Goal: Check status: Check status

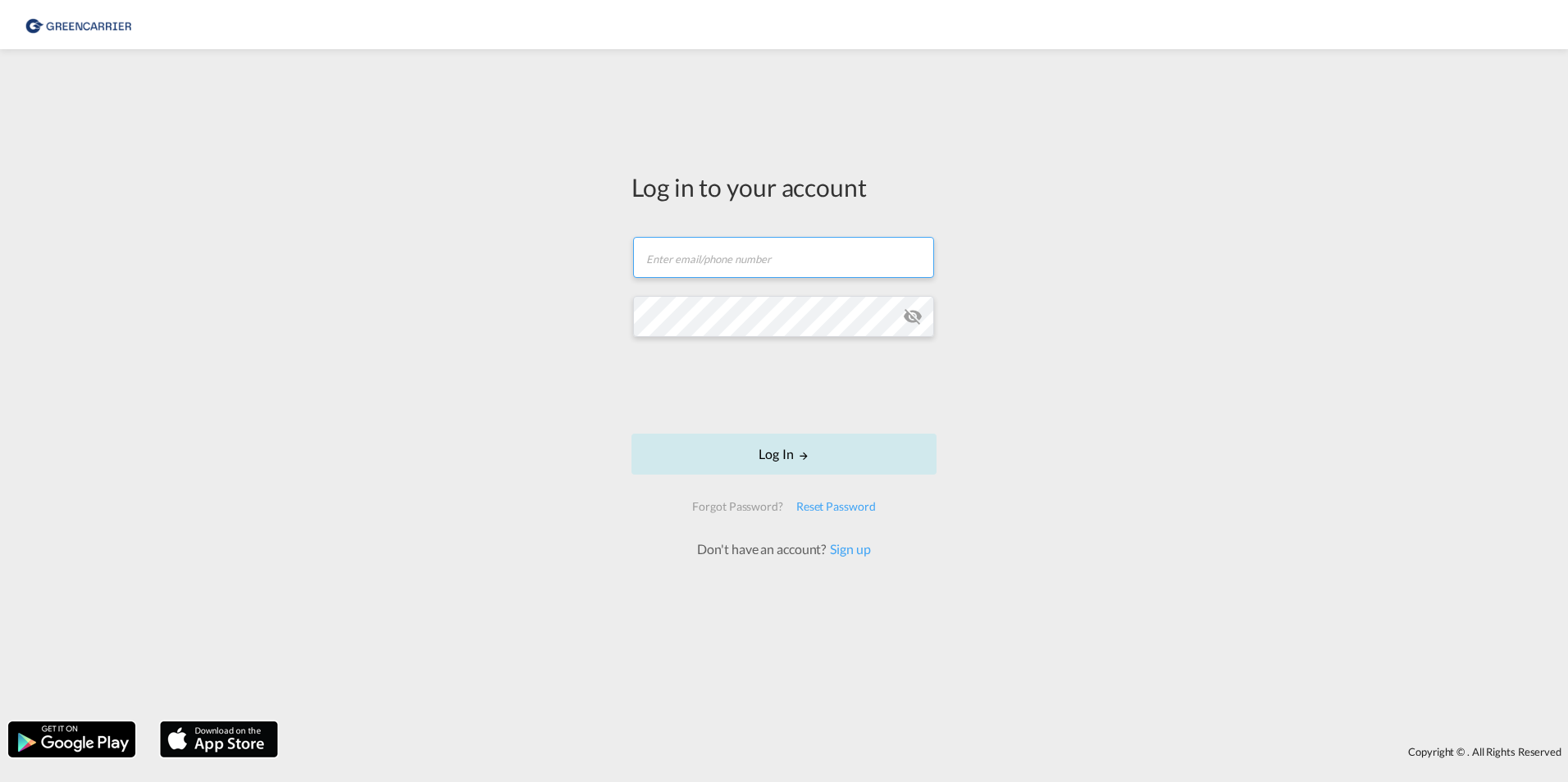
type input "[DOMAIN_NAME][EMAIL_ADDRESS][DOMAIN_NAME]"
click at [730, 450] on button "Log In" at bounding box center [784, 454] width 305 height 41
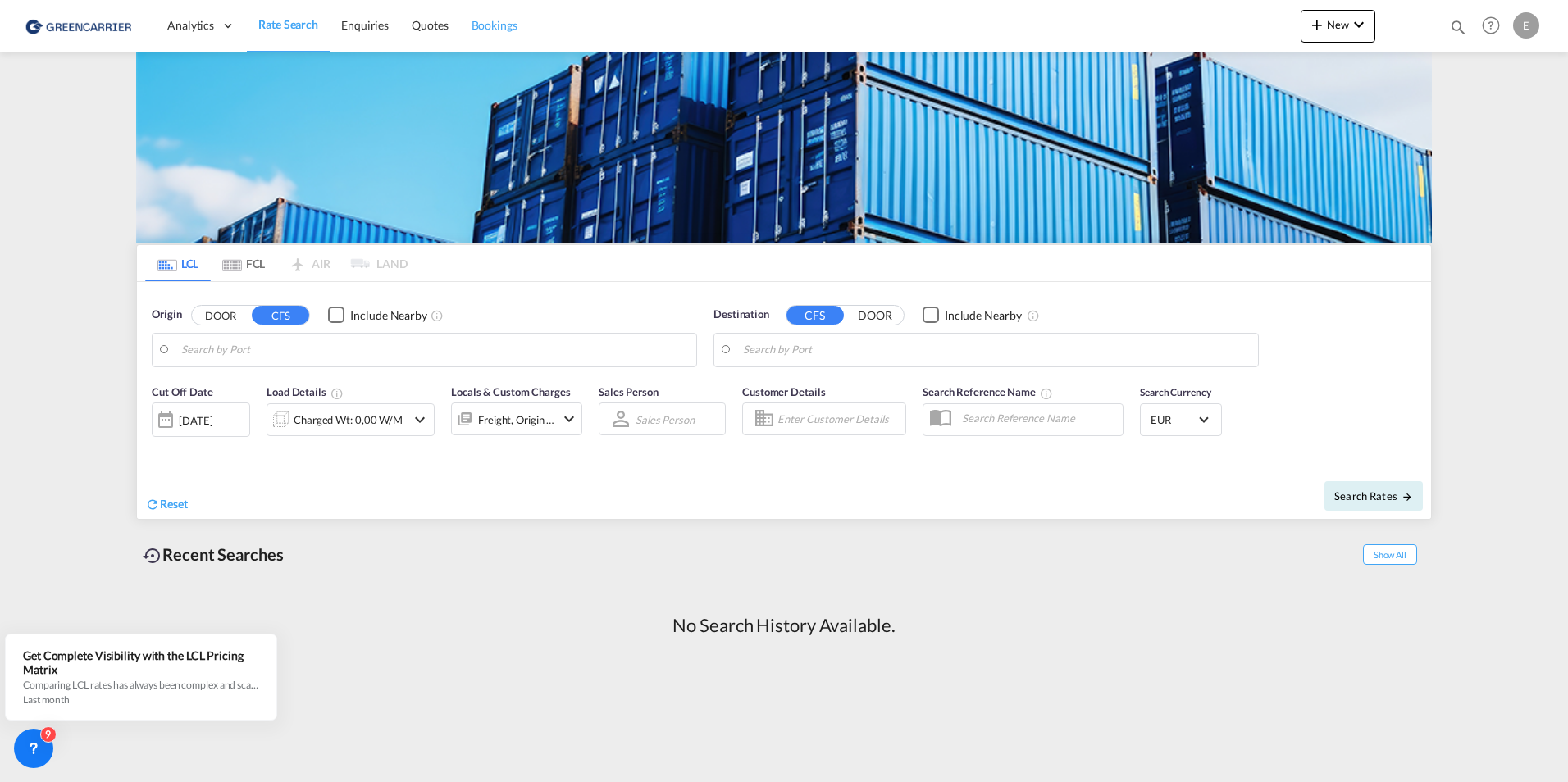
click at [507, 25] on span "Bookings" at bounding box center [494, 25] width 46 height 14
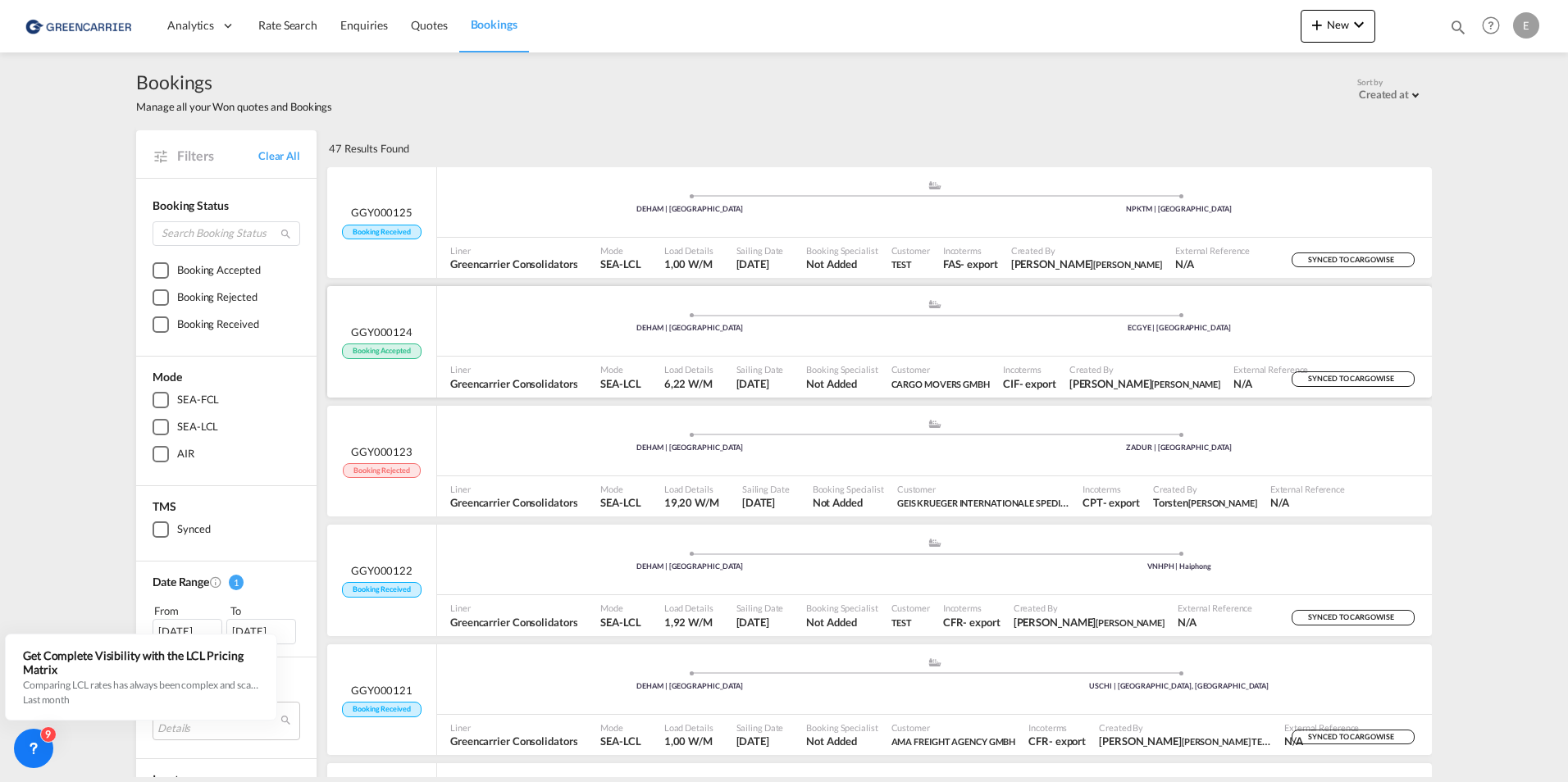
click at [380, 330] on span "GGY000124" at bounding box center [382, 333] width 62 height 15
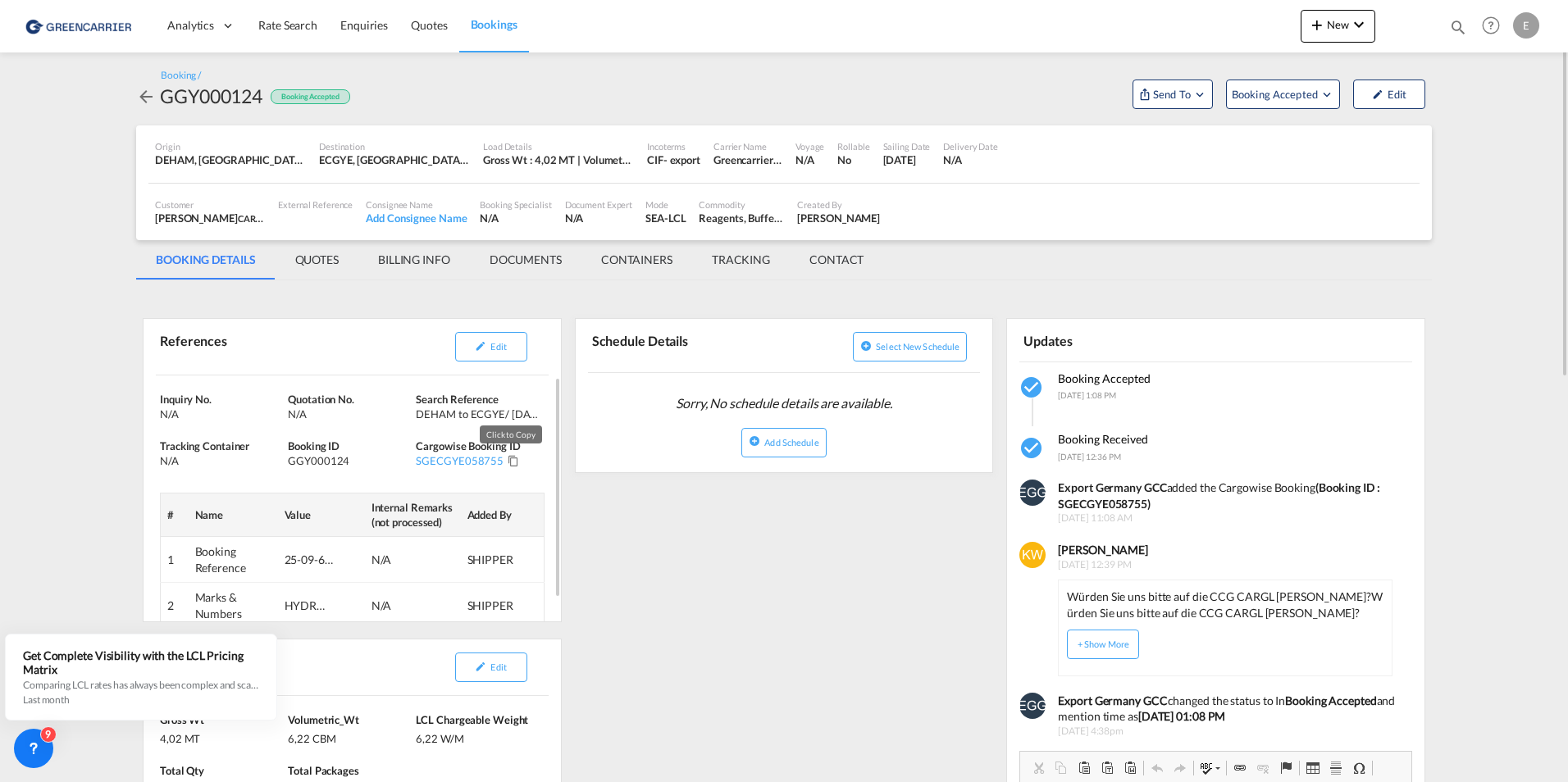
click at [512, 458] on md-icon "Click to Copy" at bounding box center [513, 461] width 12 height 12
